Goal: Information Seeking & Learning: Compare options

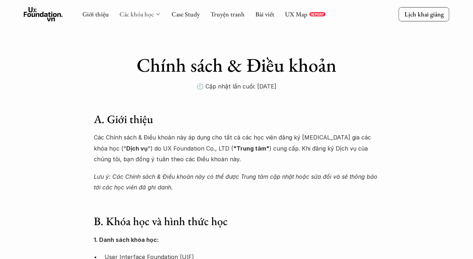
click at [147, 12] on link "Các khóa học" at bounding box center [137, 14] width 34 height 8
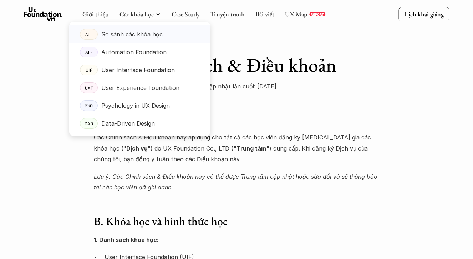
click at [142, 38] on p "So sánh các khóa học" at bounding box center [131, 34] width 61 height 11
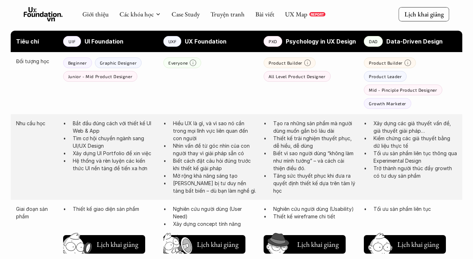
scroll to position [382, 0]
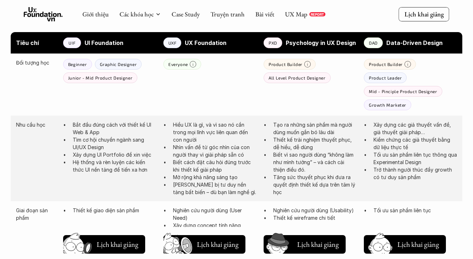
click at [319, 75] on p "All Level Product Designer" at bounding box center [297, 77] width 57 height 5
click at [388, 73] on div "Product Leader" at bounding box center [385, 77] width 43 height 11
click at [387, 106] on div "Growth Marketer" at bounding box center [387, 105] width 47 height 11
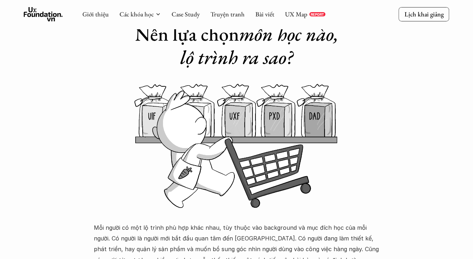
scroll to position [0, 0]
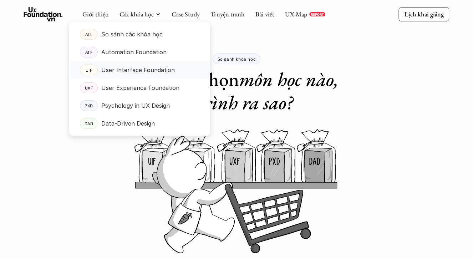
click at [139, 76] on link "UIF User Interface Foundation" at bounding box center [139, 70] width 141 height 18
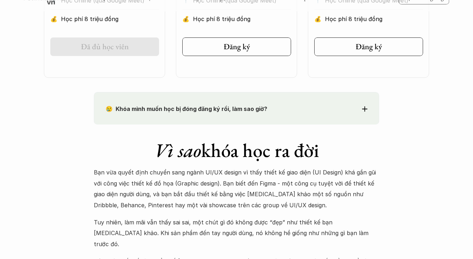
scroll to position [546, 0]
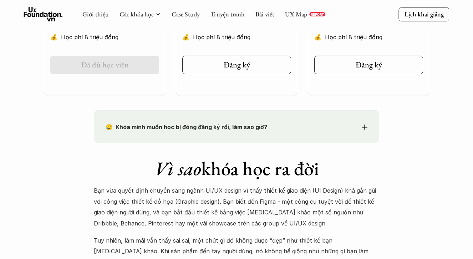
click at [366, 127] on icon at bounding box center [364, 127] width 5 height 5
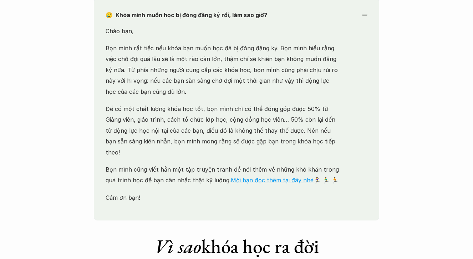
scroll to position [678, 0]
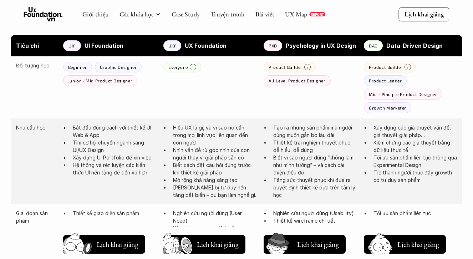
scroll to position [377, 0]
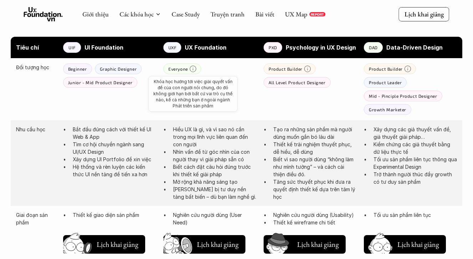
click at [191, 66] on use at bounding box center [193, 69] width 6 height 6
